Goal: Task Accomplishment & Management: Manage account settings

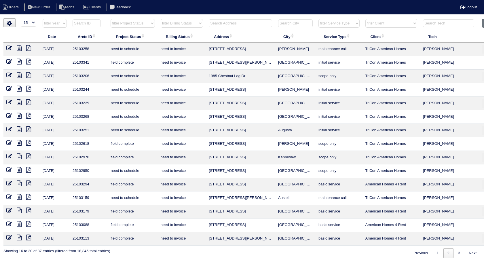
select select "15"
select select "need to invoice"
click at [226, 24] on input "text" at bounding box center [240, 23] width 63 height 8
type input "3581"
select select "need to invoice"
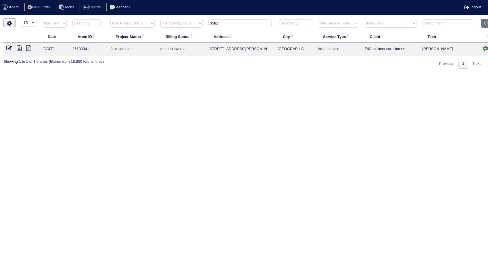
type input "3581"
click at [7, 48] on icon at bounding box center [9, 48] width 6 height 6
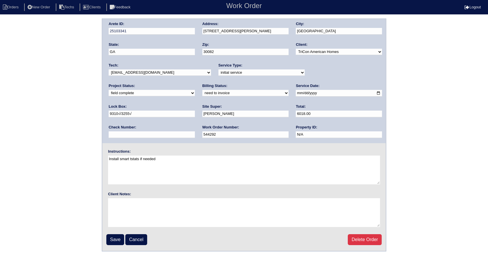
click at [203, 92] on select "need to quote quoted need to invoice invoiced paid warranty purchase order need…" at bounding box center [246, 93] width 86 height 6
select select "invoiced"
click at [203, 90] on select "need to quote quoted need to invoice invoiced paid warranty purchase order need…" at bounding box center [246, 93] width 86 height 6
click at [119, 237] on input "Save" at bounding box center [115, 239] width 18 height 11
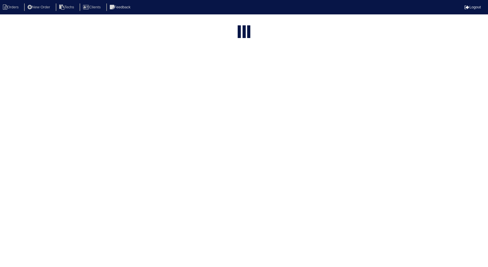
select select "15"
select select "need to invoice"
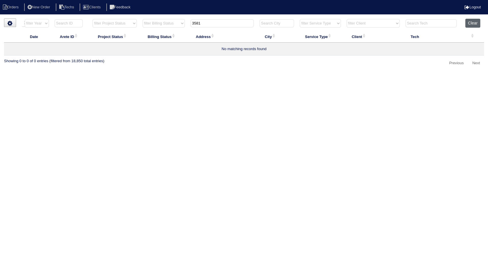
click at [472, 21] on button "Clear" at bounding box center [473, 23] width 15 height 9
select select
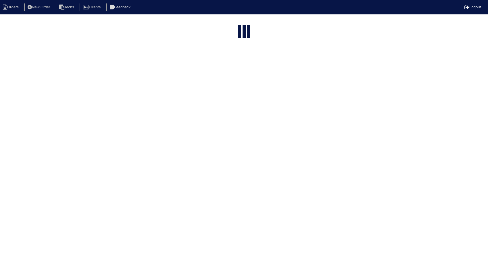
select select "15"
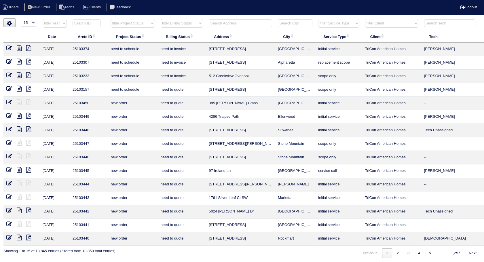
click at [233, 23] on input "text" at bounding box center [240, 23] width 63 height 8
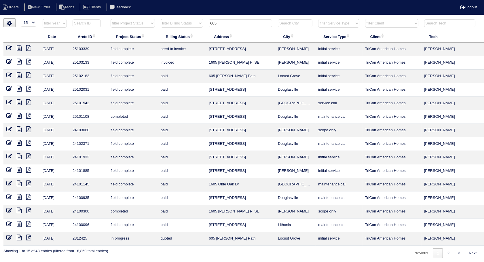
type input "605"
click at [9, 49] on icon at bounding box center [9, 48] width 6 height 6
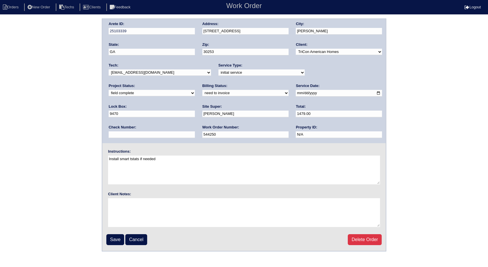
click at [203, 92] on select "need to quote quoted need to invoice invoiced paid warranty purchase order need…" at bounding box center [246, 93] width 86 height 6
select select "invoiced"
click at [203, 90] on select "need to quote quoted need to invoice invoiced paid warranty purchase order need…" at bounding box center [246, 93] width 86 height 6
click at [116, 239] on input "Save" at bounding box center [115, 239] width 18 height 11
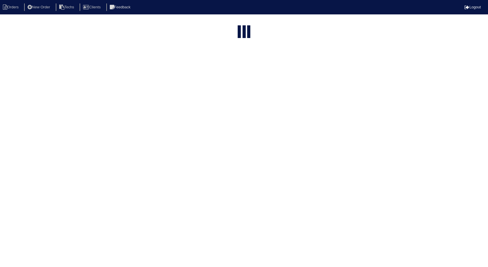
select select "15"
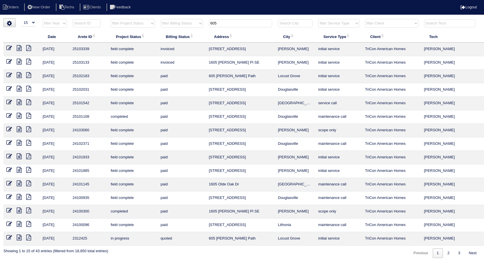
drag, startPoint x: 225, startPoint y: 24, endPoint x: 187, endPoint y: 23, distance: 38.0
click at [187, 23] on tr "filter Year -- Any Year -- 2025 2024 2023 2022 2021 2020 2019 filter Project St…" at bounding box center [252, 25] width 499 height 12
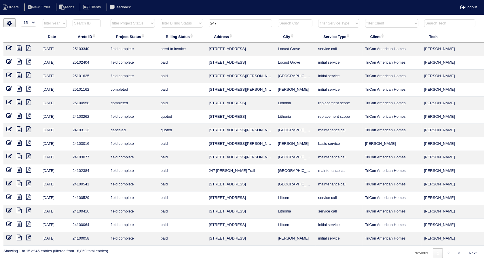
type input "247"
click at [7, 47] on icon at bounding box center [9, 48] width 6 height 6
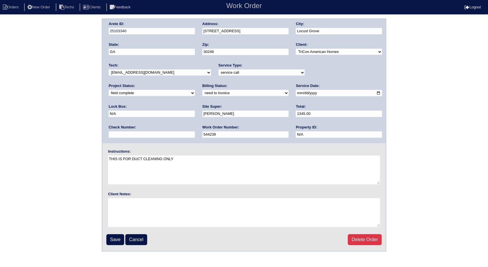
click at [203, 91] on select "need to quote quoted need to invoice invoiced paid warranty purchase order need…" at bounding box center [246, 93] width 86 height 6
select select "invoiced"
click at [203, 90] on select "need to quote quoted need to invoice invoiced paid warranty purchase order need…" at bounding box center [246, 93] width 86 height 6
click at [115, 238] on input "Save" at bounding box center [115, 239] width 18 height 11
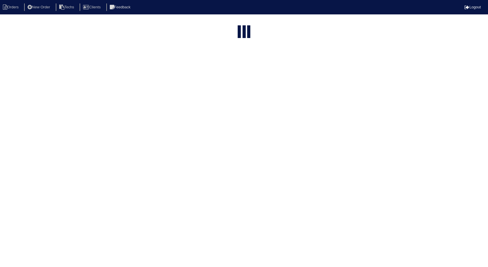
select select "15"
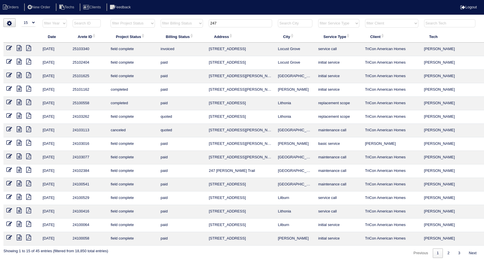
drag, startPoint x: 224, startPoint y: 23, endPoint x: 179, endPoint y: 25, distance: 45.2
click at [179, 25] on tr "filter Year -- Any Year -- 2025 2024 2023 2022 2021 2020 2019 filter Project St…" at bounding box center [252, 25] width 499 height 12
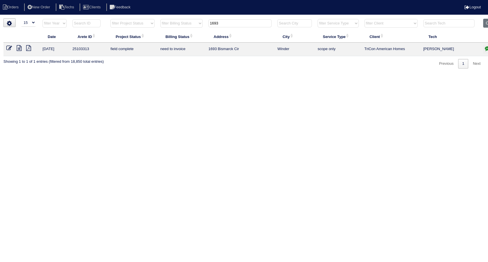
drag, startPoint x: 223, startPoint y: 22, endPoint x: 190, endPoint y: 26, distance: 33.8
click at [190, 26] on tr "filter Year -- Any Year -- 2025 2024 2023 2022 2021 2020 2019 filter Project St…" at bounding box center [252, 25] width 499 height 12
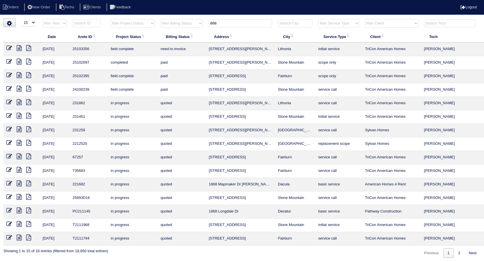
type input "868"
click at [7, 49] on icon at bounding box center [9, 48] width 6 height 6
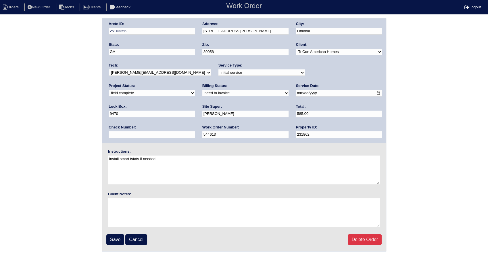
click at [203, 93] on select "need to quote quoted need to invoice invoiced paid warranty purchase order need…" at bounding box center [246, 93] width 86 height 6
select select "invoiced"
click at [203, 90] on select "need to quote quoted need to invoice invoiced paid warranty purchase order need…" at bounding box center [246, 93] width 86 height 6
click at [119, 239] on input "Save" at bounding box center [115, 239] width 18 height 11
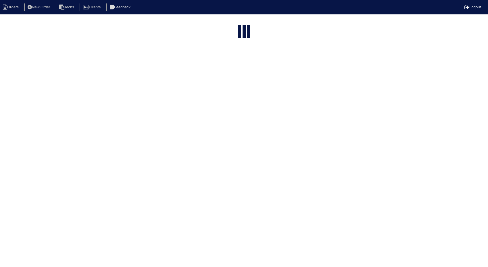
select select "15"
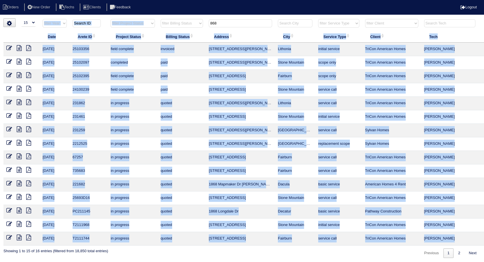
drag, startPoint x: 225, startPoint y: 18, endPoint x: 187, endPoint y: 26, distance: 38.8
click at [187, 26] on div "▼ 10 15 25 50 200 500 Search: Date Arete ID Project Status Billing Status Addre…" at bounding box center [241, 137] width 477 height 239
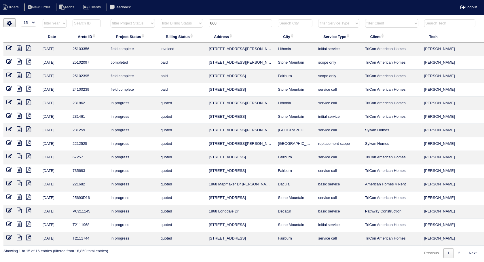
drag, startPoint x: 187, startPoint y: 26, endPoint x: 202, endPoint y: 24, distance: 15.2
click at [202, 24] on tr "filter Year -- Any Year -- 2025 2024 2023 2022 2021 2020 2019 filter Project St…" at bounding box center [252, 25] width 499 height 12
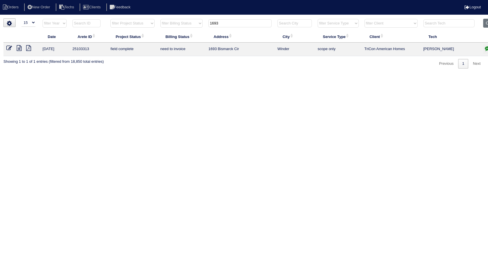
type input "1693"
click at [9, 46] on icon at bounding box center [9, 48] width 6 height 6
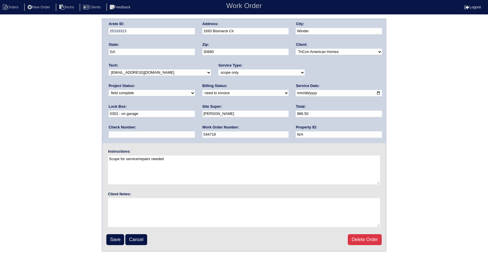
click at [203, 95] on select "need to quote quoted need to invoice invoiced paid warranty purchase order need…" at bounding box center [246, 93] width 86 height 6
select select "invoiced"
click at [203, 90] on select "need to quote quoted need to invoice invoiced paid warranty purchase order need…" at bounding box center [246, 93] width 86 height 6
click at [119, 236] on input "Save" at bounding box center [115, 239] width 18 height 11
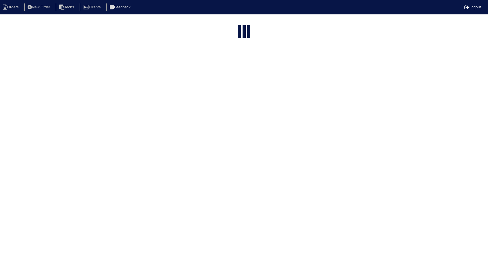
select select "15"
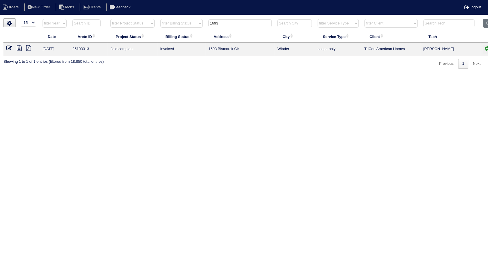
drag, startPoint x: 228, startPoint y: 22, endPoint x: 188, endPoint y: 20, distance: 40.9
click at [188, 20] on tr "filter Year -- Any Year -- 2025 2024 2023 2022 2021 2020 2019 filter Project St…" at bounding box center [252, 25] width 499 height 12
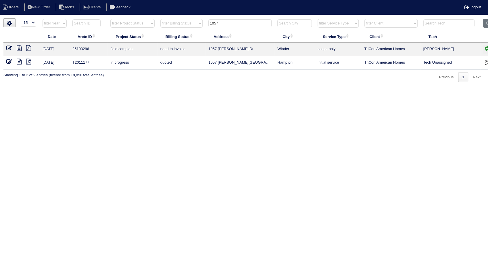
type input "1057"
click at [9, 46] on icon at bounding box center [9, 48] width 6 height 6
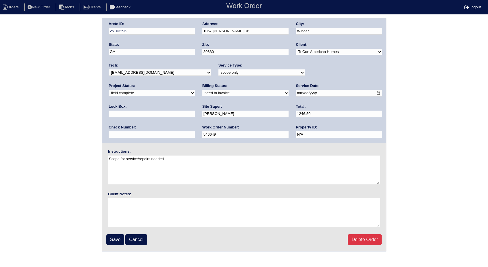
click at [203, 93] on select "need to quote quoted need to invoice invoiced paid warranty purchase order need…" at bounding box center [246, 93] width 86 height 6
select select "invoiced"
click at [203, 90] on select "need to quote quoted need to invoice invoiced paid warranty purchase order need…" at bounding box center [246, 93] width 86 height 6
click at [118, 239] on input "Save" at bounding box center [115, 239] width 18 height 11
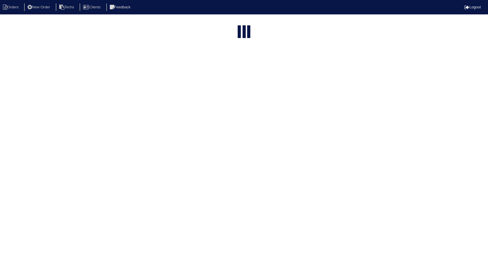
select select "15"
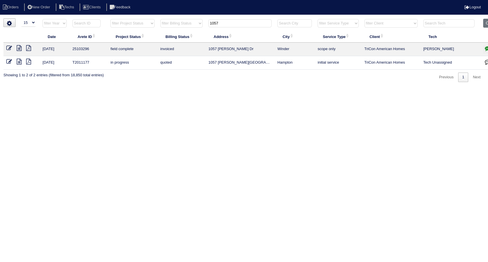
drag, startPoint x: 221, startPoint y: 23, endPoint x: 184, endPoint y: 26, distance: 37.8
click at [184, 26] on tr "filter Year -- Any Year -- 2025 2024 2023 2022 2021 2020 2019 filter Project St…" at bounding box center [252, 25] width 499 height 12
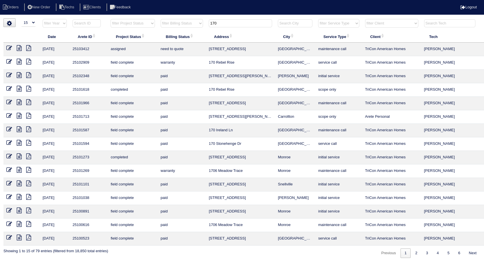
drag, startPoint x: 228, startPoint y: 23, endPoint x: 192, endPoint y: 29, distance: 36.5
click at [192, 29] on tr "filter Year -- Any Year -- 2025 2024 2023 2022 2021 2020 2019 filter Project St…" at bounding box center [252, 25] width 499 height 12
type input "71"
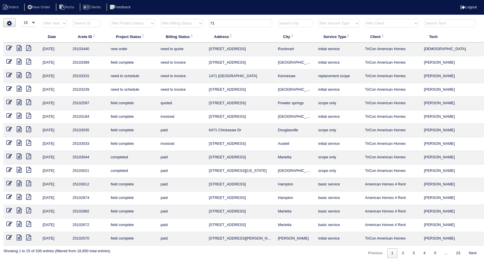
click at [11, 63] on icon at bounding box center [9, 62] width 6 height 6
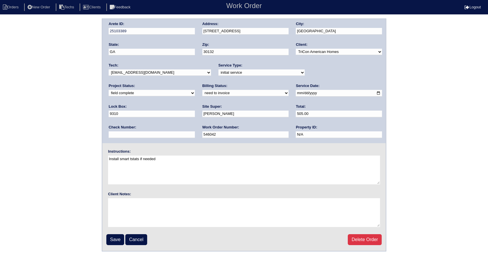
click at [203, 94] on select "need to quote quoted need to invoice invoiced paid warranty purchase order need…" at bounding box center [246, 93] width 86 height 6
select select "invoiced"
click at [203, 90] on select "need to quote quoted need to invoice invoiced paid warranty purchase order need…" at bounding box center [246, 93] width 86 height 6
click at [119, 237] on input "Save" at bounding box center [115, 239] width 18 height 11
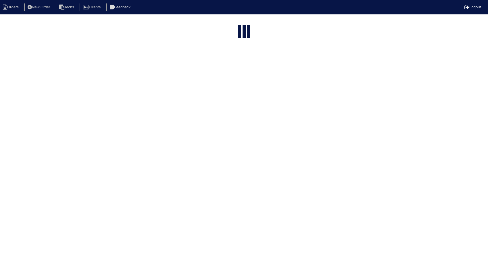
select select "15"
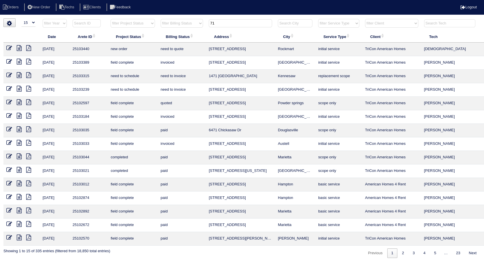
drag, startPoint x: 223, startPoint y: 24, endPoint x: 190, endPoint y: 27, distance: 33.0
click at [190, 27] on tr "filter Year -- Any Year -- 2025 2024 2023 2022 2021 2020 2019 filter Project St…" at bounding box center [252, 25] width 499 height 12
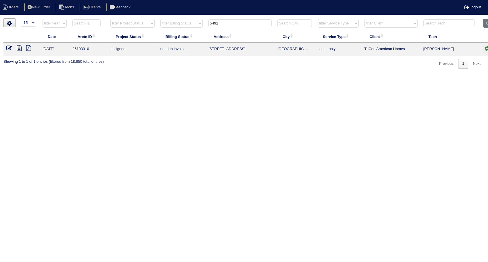
drag, startPoint x: 227, startPoint y: 25, endPoint x: 182, endPoint y: 27, distance: 45.2
click at [182, 27] on tr "filter Year -- Any Year -- 2025 2024 2023 2022 2021 2020 2019 filter Project St…" at bounding box center [252, 25] width 499 height 12
type input "210"
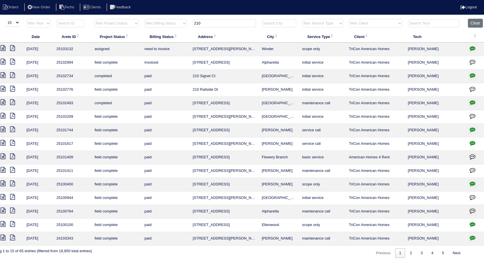
scroll to position [0, 18]
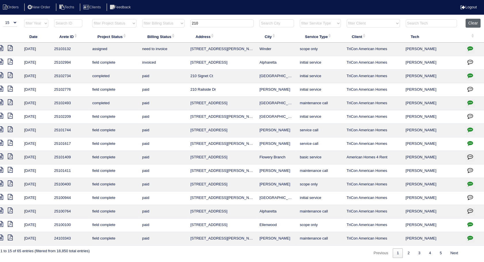
click at [474, 23] on button "Clear" at bounding box center [472, 23] width 15 height 9
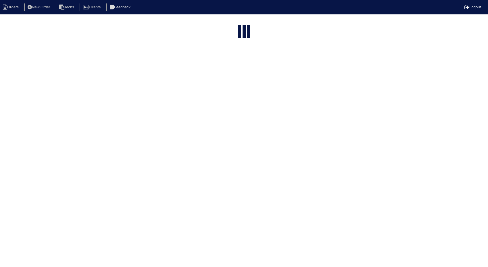
select select "15"
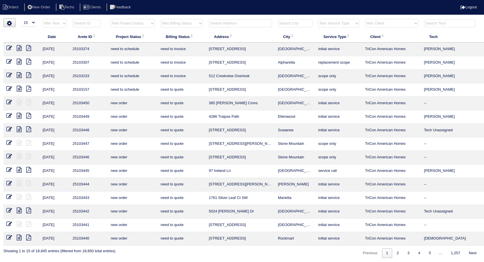
click at [177, 22] on select "filter Billing Status -- Any Billing Status -- need to quote quoted need to inv…" at bounding box center [182, 23] width 42 height 9
click at [161, 19] on select "filter Billing Status -- Any Billing Status -- need to quote quoted need to inv…" at bounding box center [182, 23] width 42 height 9
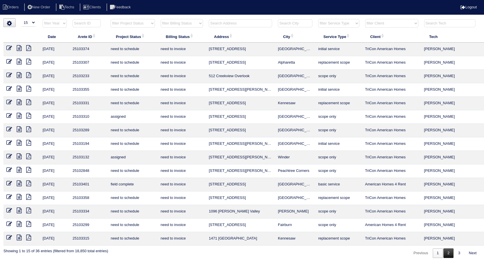
click at [446, 249] on link "2" at bounding box center [448, 252] width 10 height 9
select select "need to invoice"
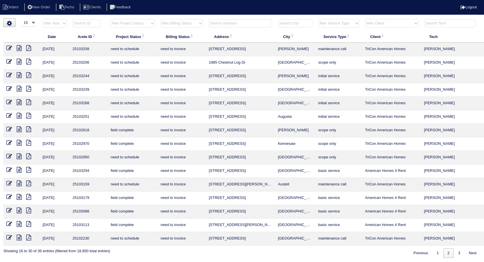
click at [225, 21] on input "text" at bounding box center [240, 23] width 63 height 8
type input "210"
select select "need to invoice"
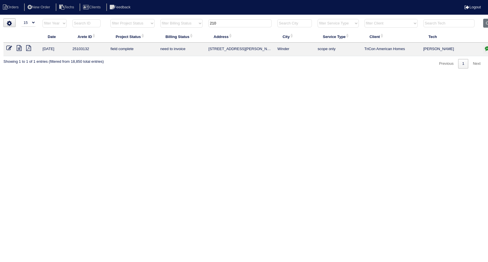
type input "210"
click at [9, 48] on icon at bounding box center [9, 48] width 6 height 6
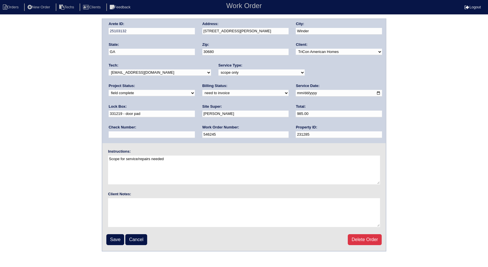
click at [203, 91] on select "need to quote quoted need to invoice invoiced paid warranty purchase order need…" at bounding box center [246, 93] width 86 height 6
select select "invoiced"
click at [203, 90] on select "need to quote quoted need to invoice invoiced paid warranty purchase order need…" at bounding box center [246, 93] width 86 height 6
click at [119, 236] on input "Save" at bounding box center [115, 239] width 18 height 11
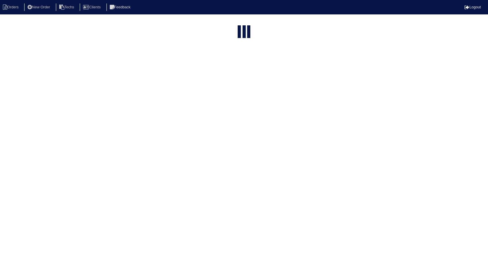
select select "15"
select select "need to invoice"
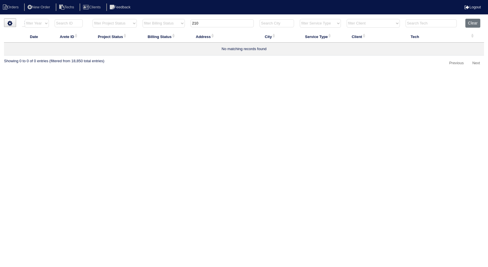
drag, startPoint x: 175, startPoint y: 19, endPoint x: 154, endPoint y: 20, distance: 21.3
click at [154, 20] on tr "filter Year -- Any Year -- 2025 2024 2023 2022 2021 2020 2019 filter Project St…" at bounding box center [244, 25] width 480 height 12
type input "207"
select select "need to invoice"
type input "207"
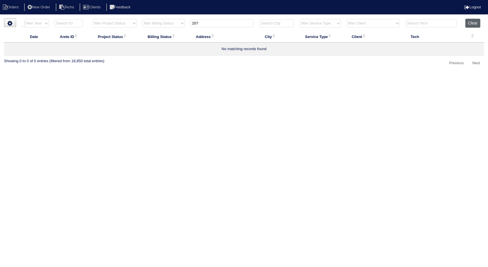
click at [471, 23] on button "Clear" at bounding box center [473, 23] width 15 height 9
select select
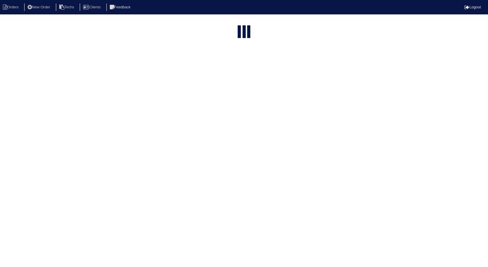
select select "15"
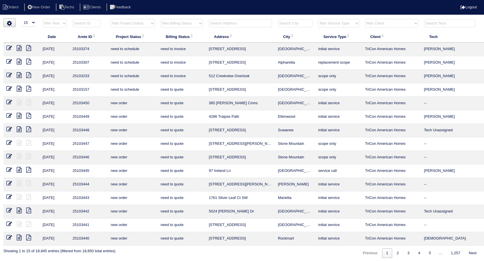
click at [216, 22] on input "text" at bounding box center [240, 23] width 63 height 8
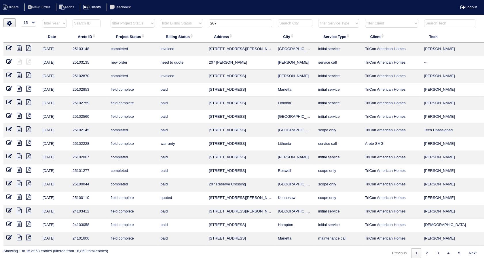
type input "207"
